Goal: Task Accomplishment & Management: Manage account settings

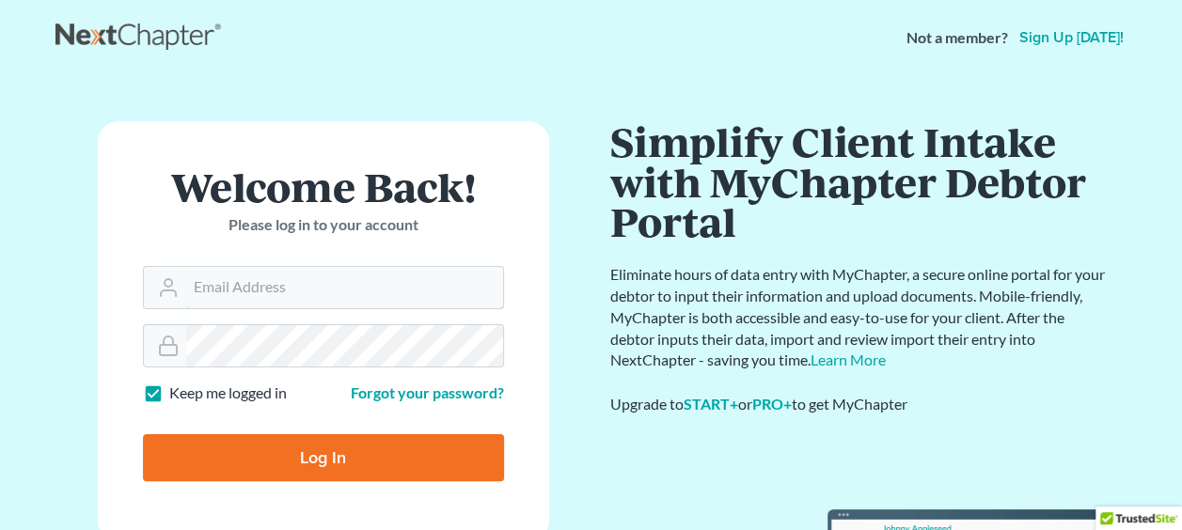
type input "nichole@holtlawoffice.com"
click at [338, 436] on input "Log In" at bounding box center [323, 457] width 361 height 47
type input "Thinking..."
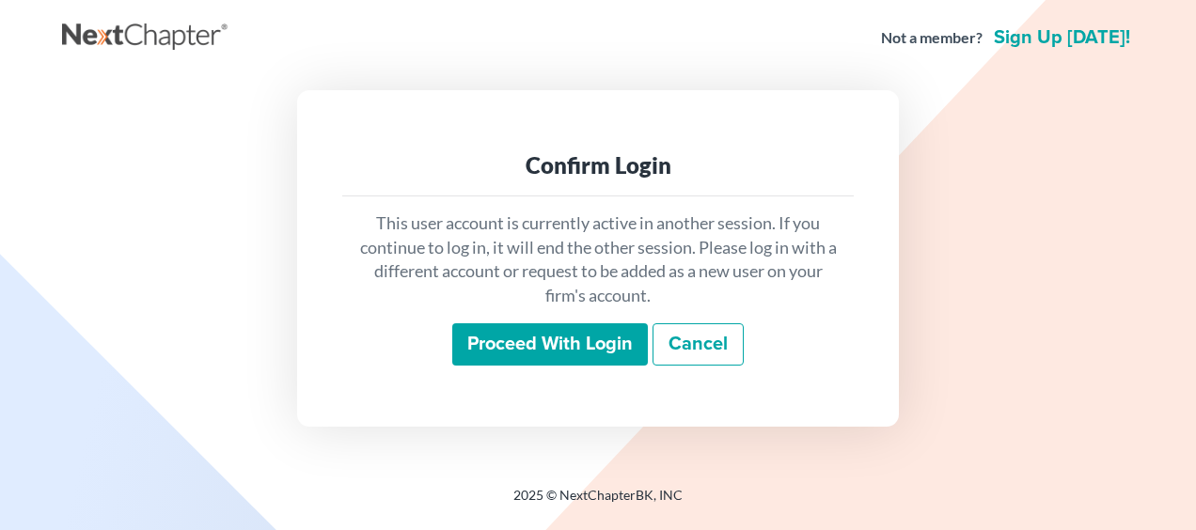
click at [579, 361] on input "Proceed with login" at bounding box center [550, 344] width 196 height 43
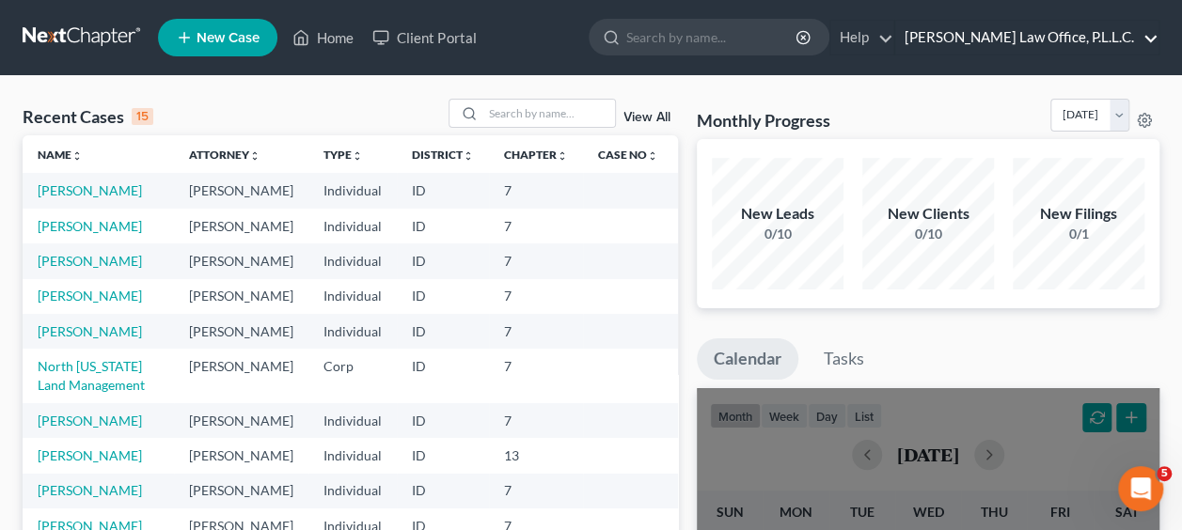
click at [1156, 41] on link "Holt Law Office, P.L.L.C." at bounding box center [1026, 38] width 263 height 34
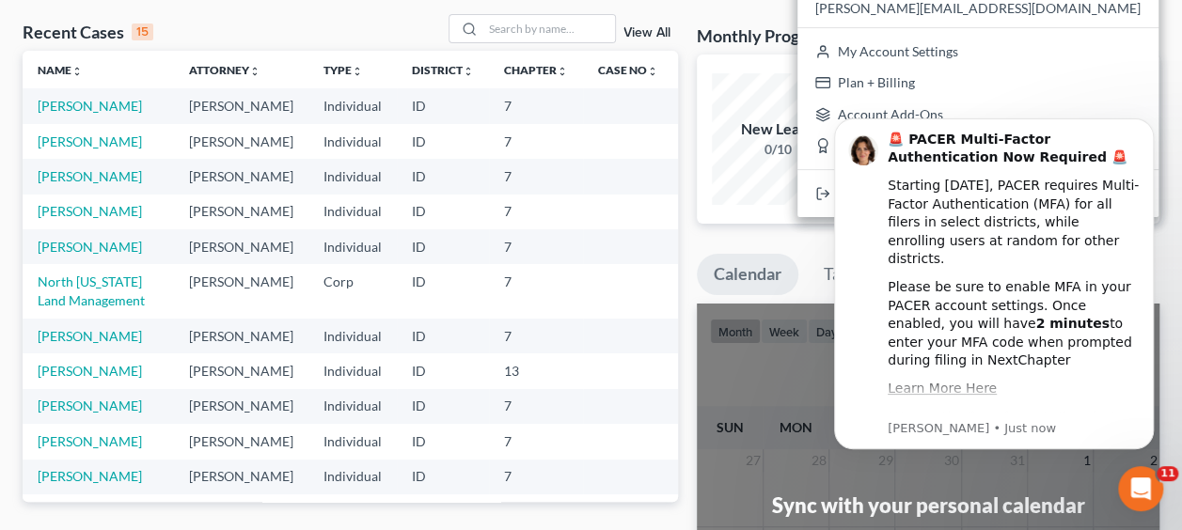
scroll to position [83, 0]
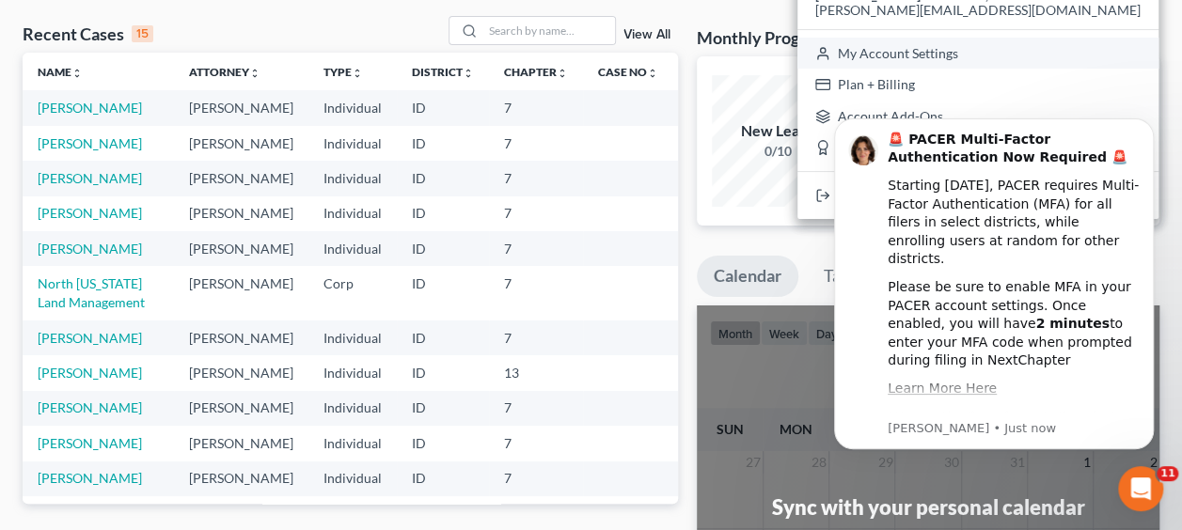
click at [1102, 53] on link "My Account Settings" at bounding box center [977, 54] width 361 height 32
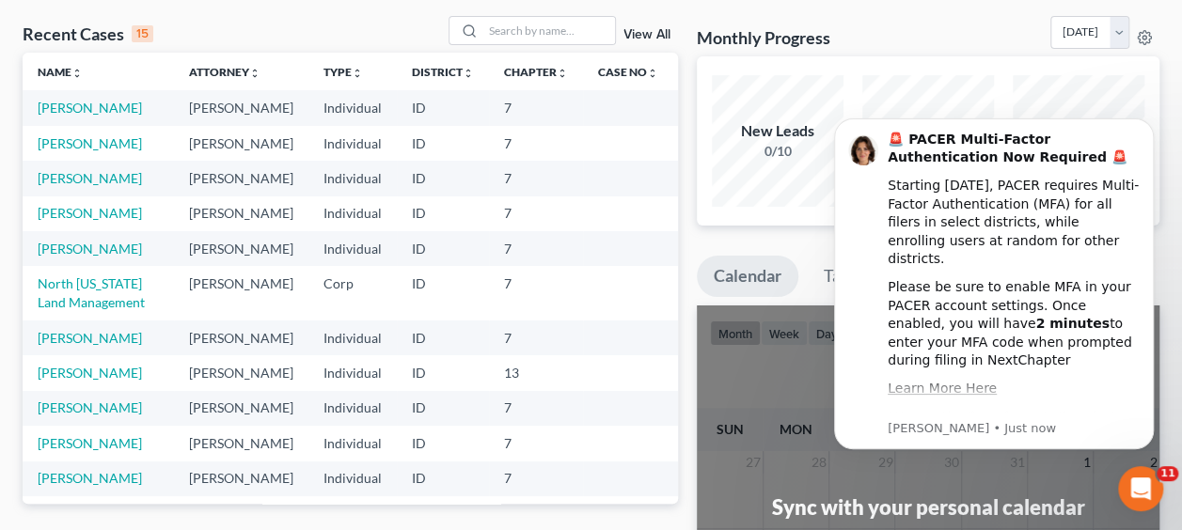
select select "24"
select select "13"
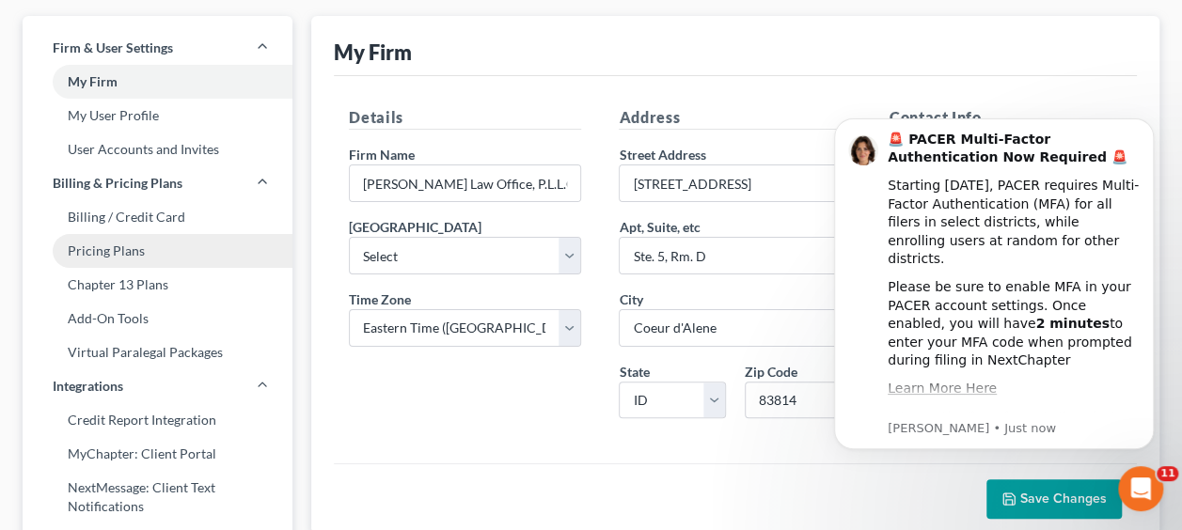
click at [98, 253] on link "Pricing Plans" at bounding box center [158, 251] width 270 height 34
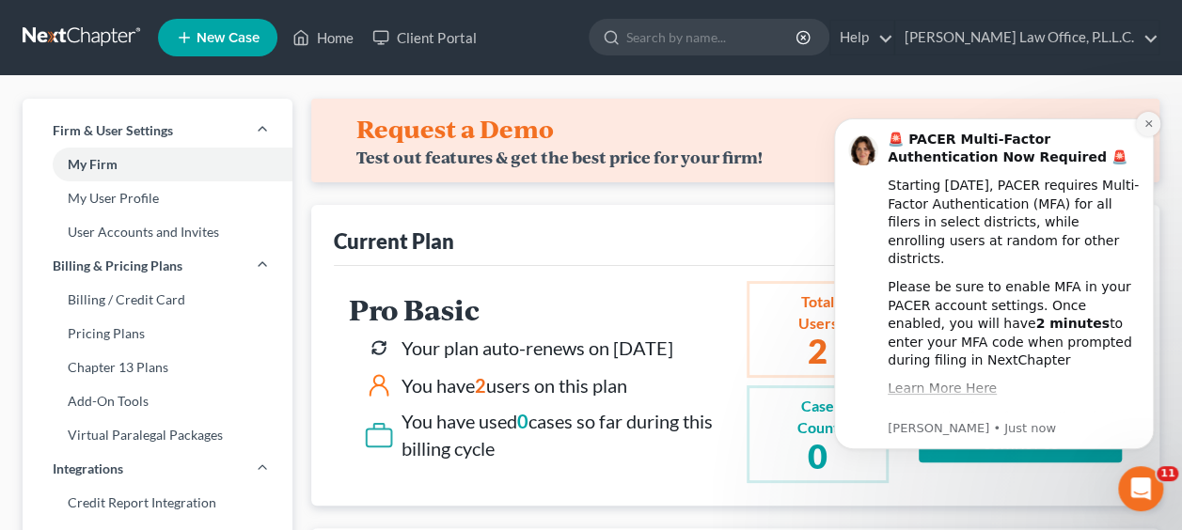
click at [1148, 123] on icon "Dismiss notification" at bounding box center [1147, 123] width 7 height 7
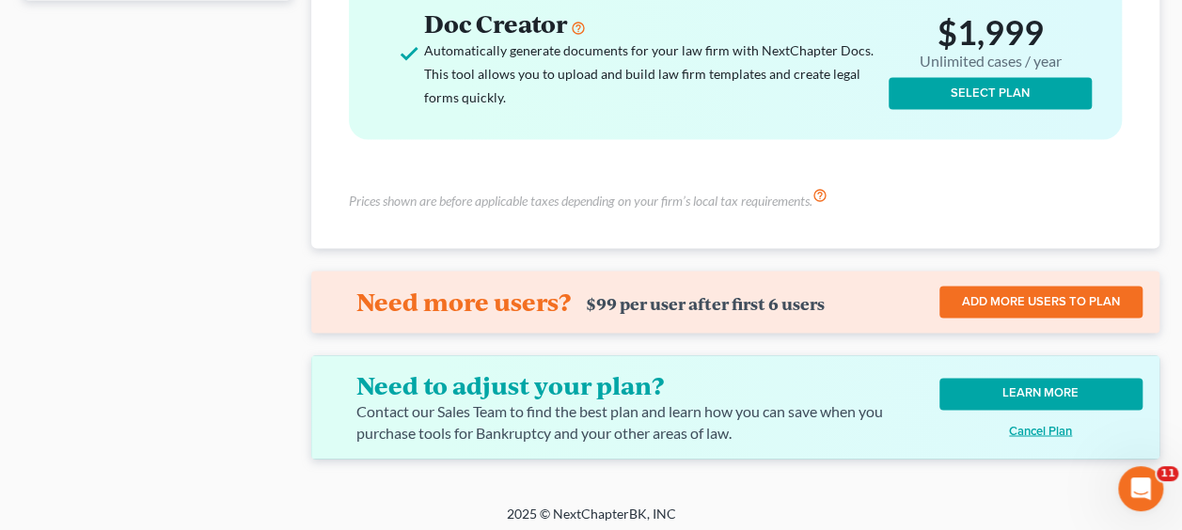
scroll to position [1373, 0]
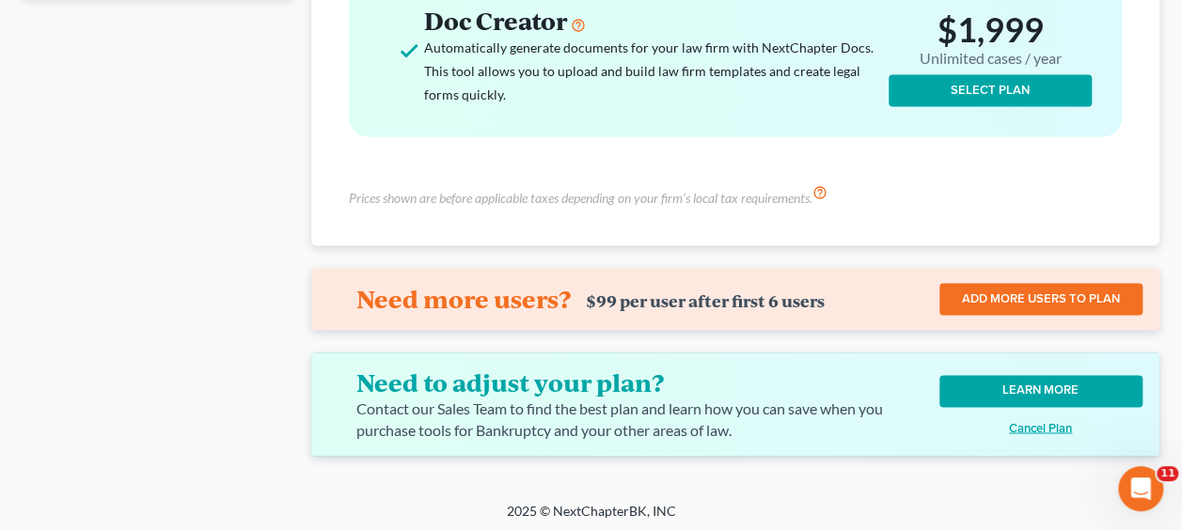
click at [1040, 421] on u "Cancel Plan" at bounding box center [1040, 427] width 63 height 15
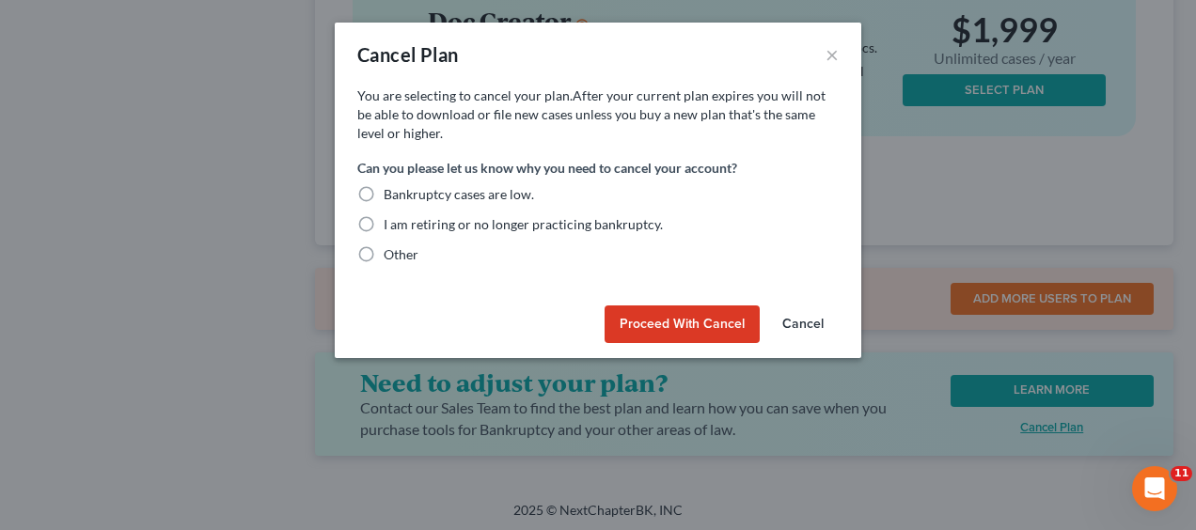
click at [384, 197] on label "Bankruptcy cases are low." at bounding box center [459, 194] width 150 height 19
click at [391, 197] on input "Bankruptcy cases are low." at bounding box center [397, 191] width 12 height 12
radio input "true"
click at [690, 321] on button "Proceed with Cancel" at bounding box center [682, 325] width 155 height 38
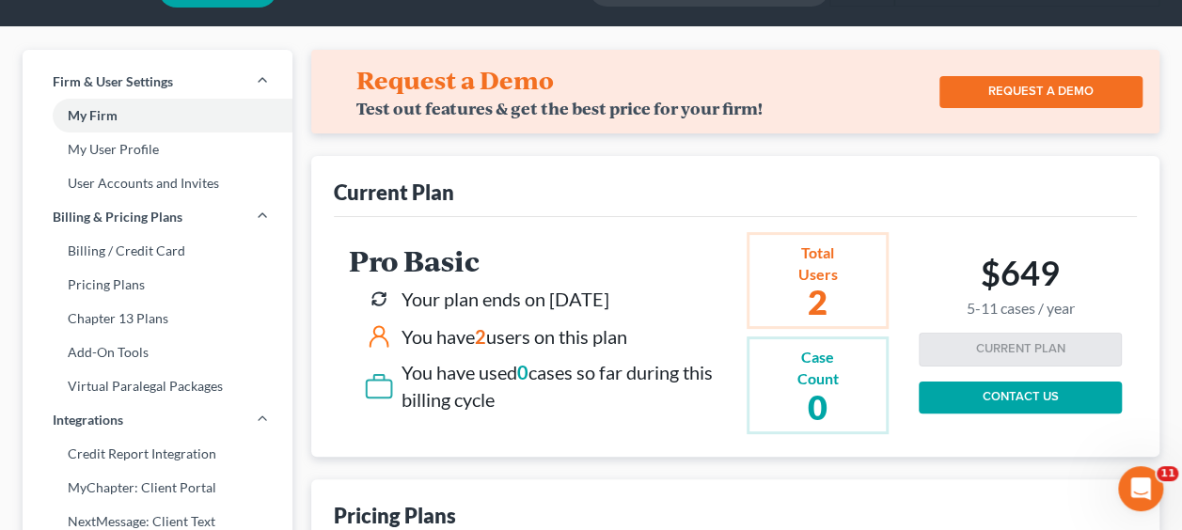
scroll to position [0, 0]
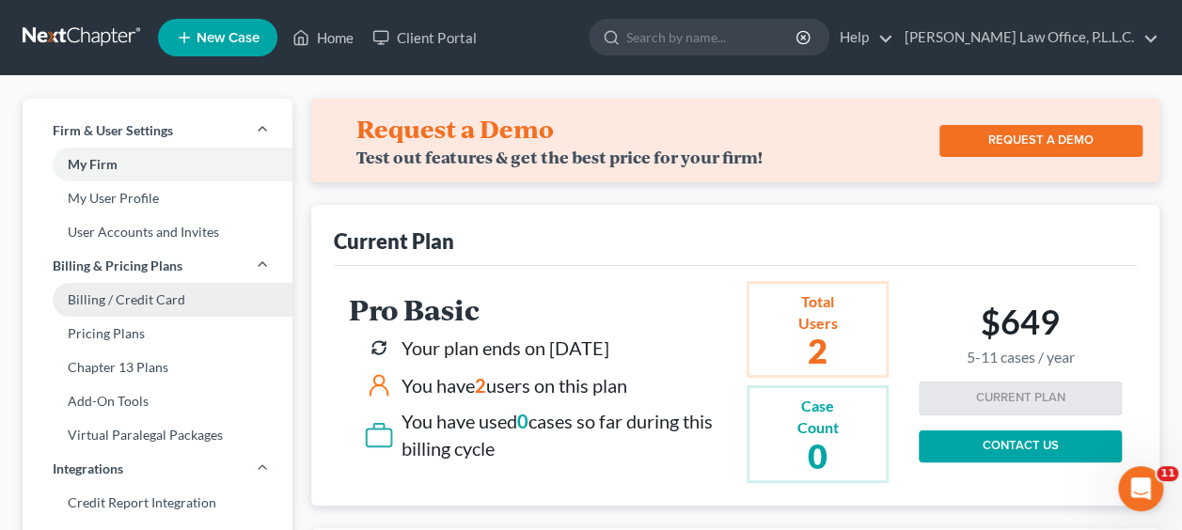
click at [157, 303] on link "Billing / Credit Card" at bounding box center [158, 300] width 270 height 34
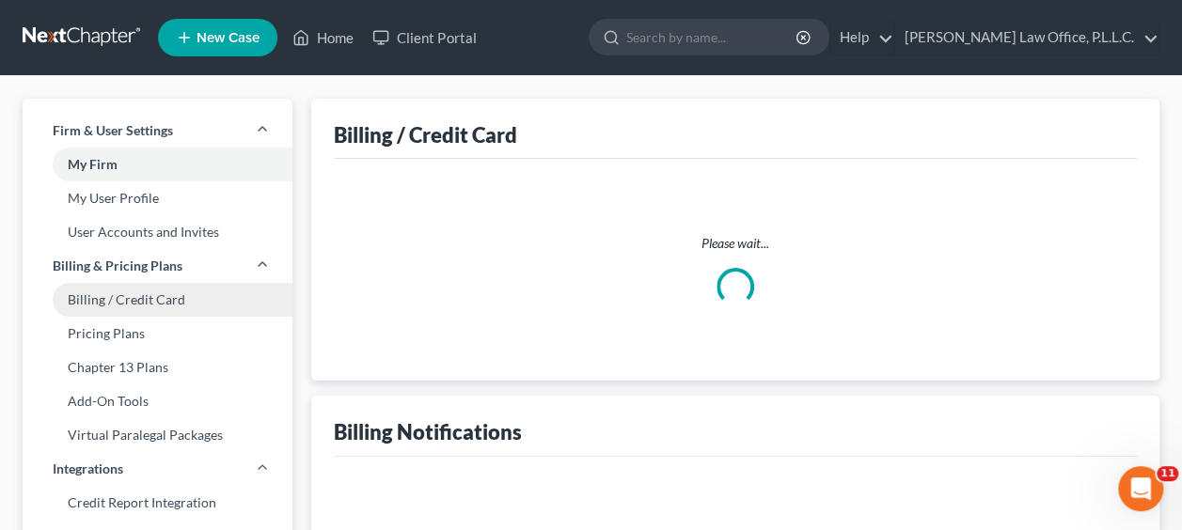
select select "13"
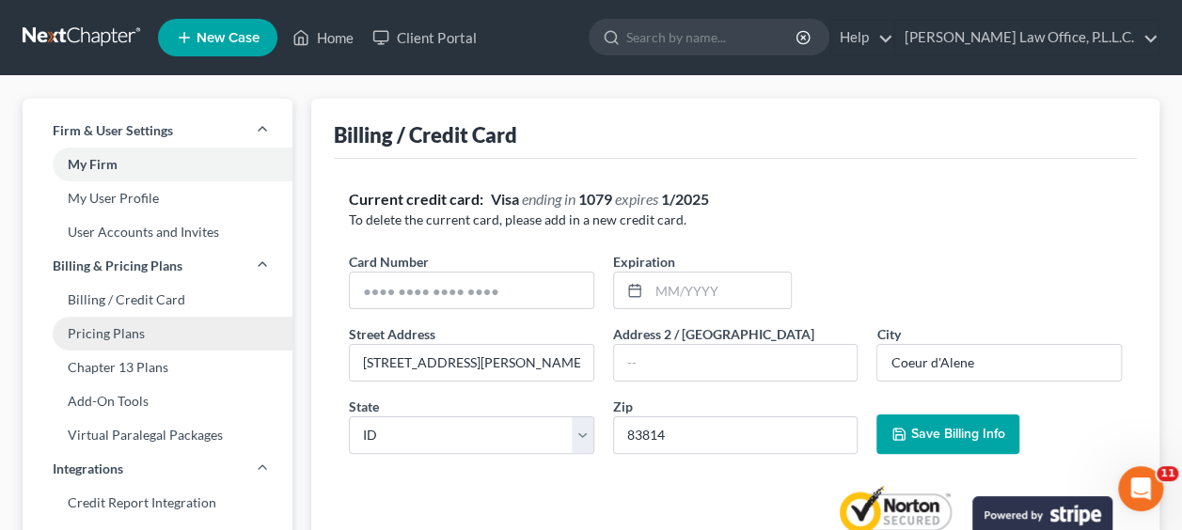
click at [124, 344] on link "Pricing Plans" at bounding box center [158, 334] width 270 height 34
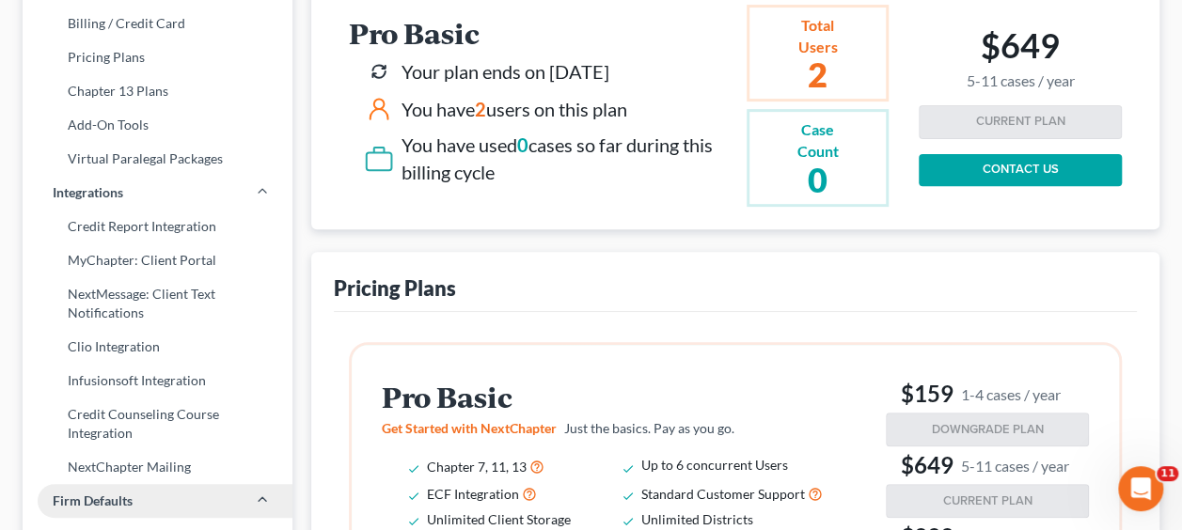
scroll to position [57, 0]
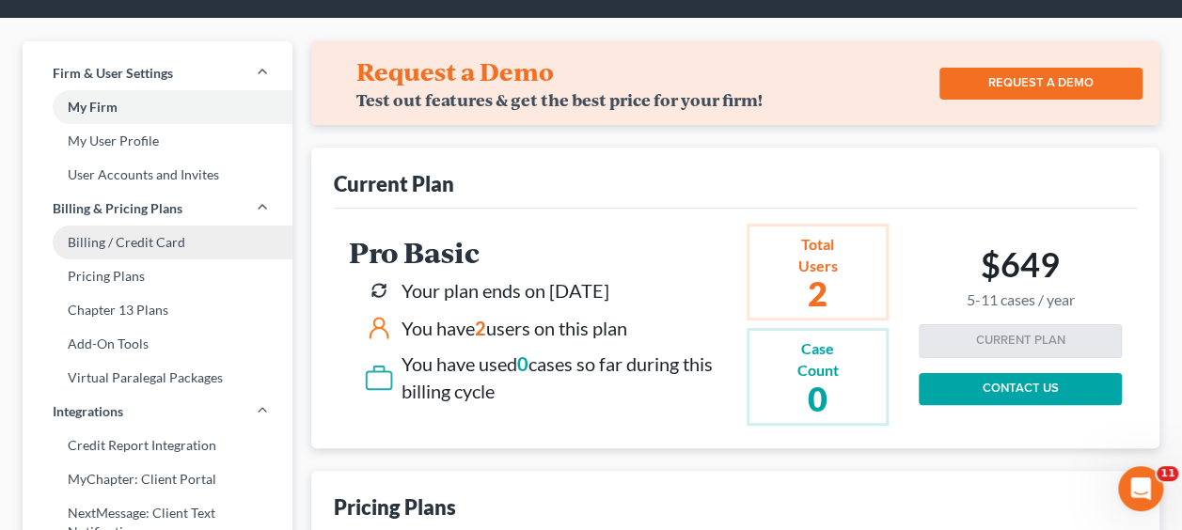
click at [125, 229] on link "Billing / Credit Card" at bounding box center [158, 243] width 270 height 34
select select "13"
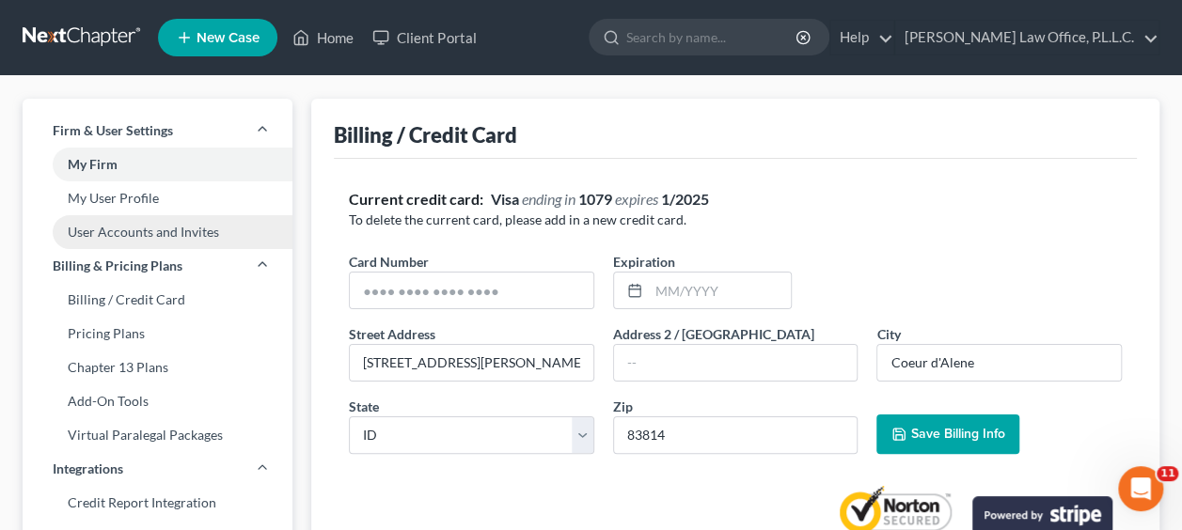
click at [169, 236] on link "User Accounts and Invites" at bounding box center [158, 232] width 270 height 34
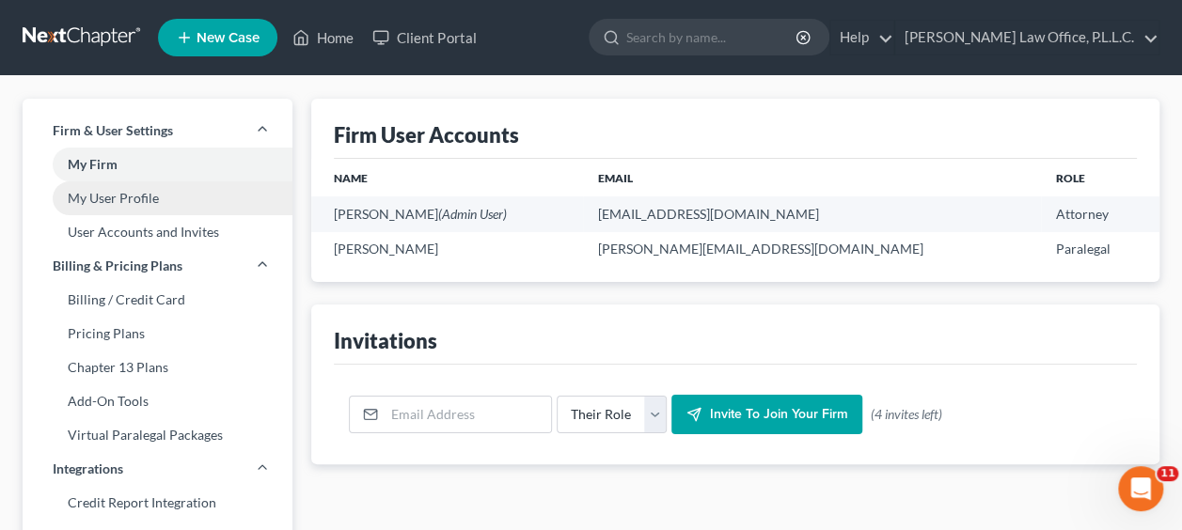
click at [165, 211] on link "My User Profile" at bounding box center [158, 198] width 270 height 34
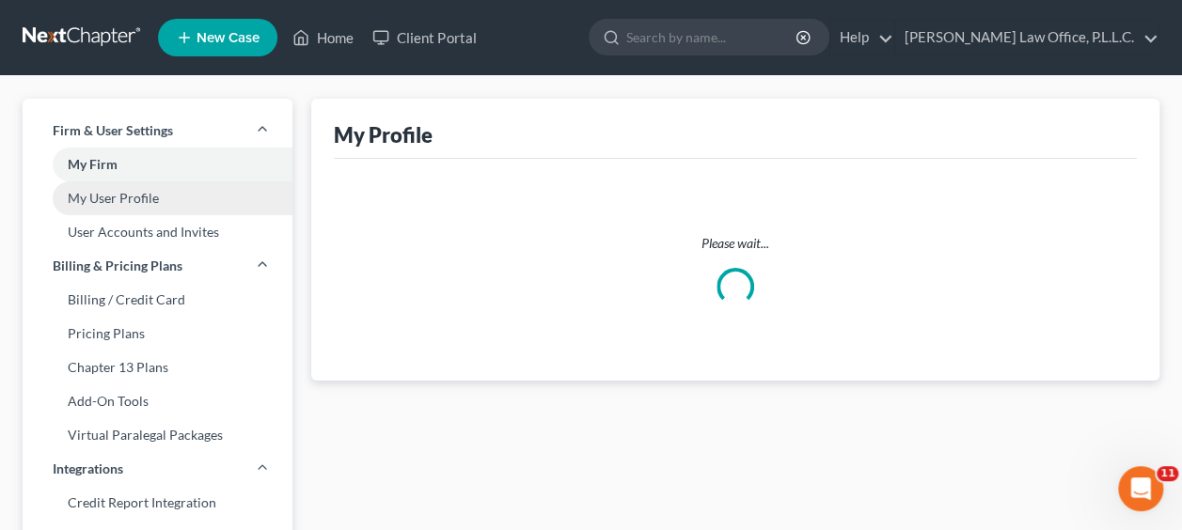
select select "13"
select select "23"
select select "paralegal"
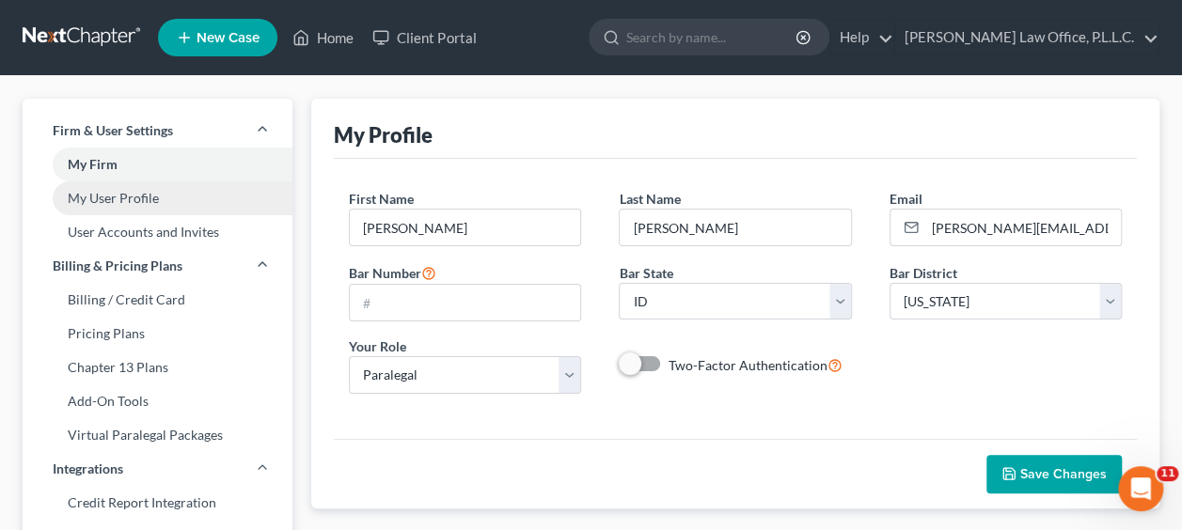
scroll to position [219, 0]
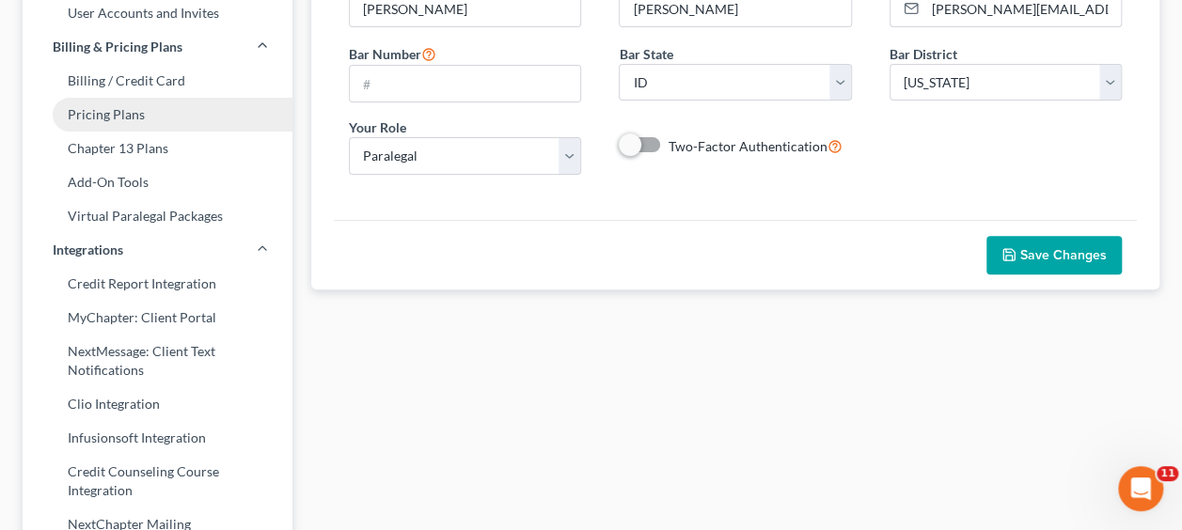
click at [121, 118] on link "Pricing Plans" at bounding box center [158, 115] width 270 height 34
